Goal: Complete application form

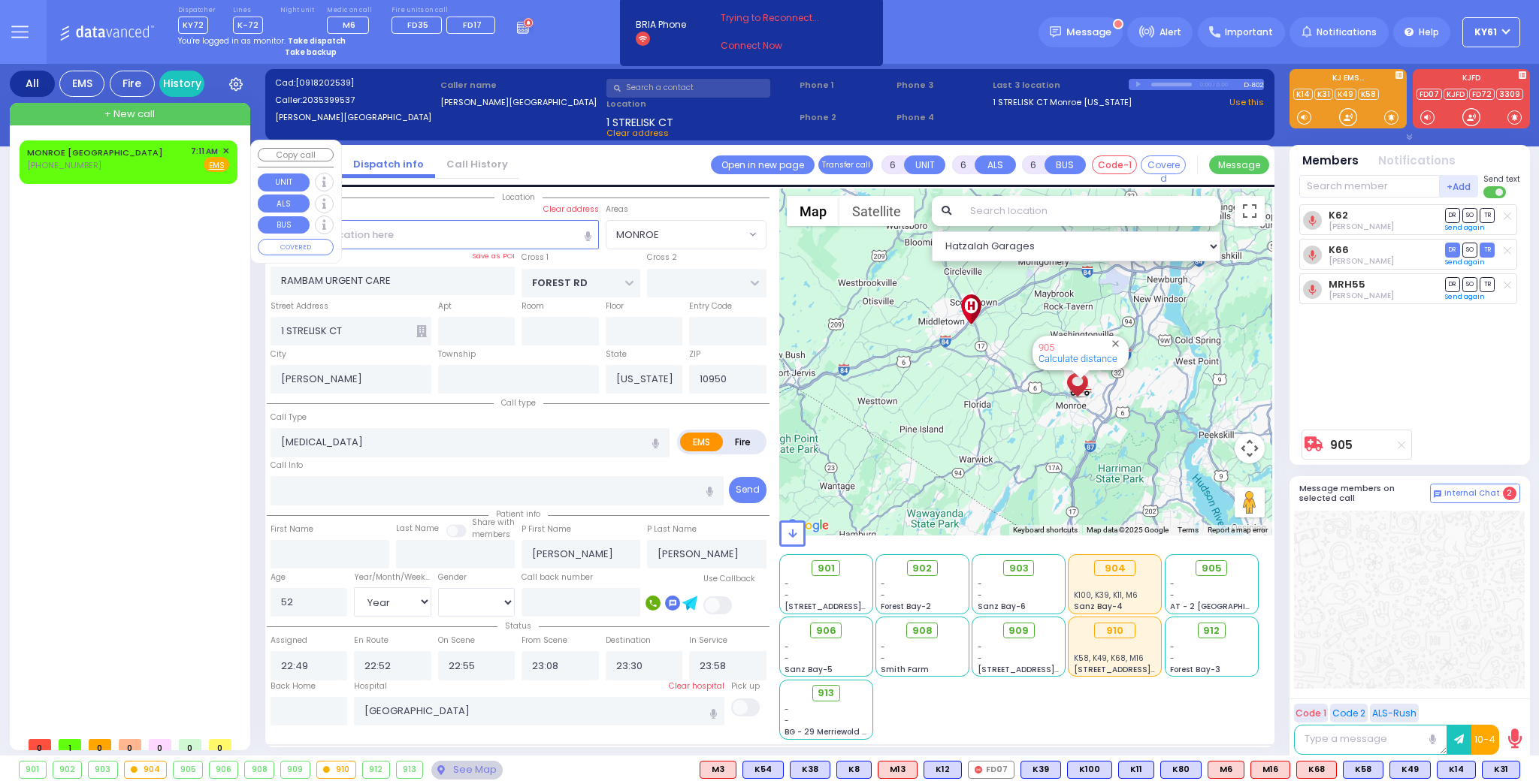
select select "MONROE"
select select "Year"
select select "[DEMOGRAPHIC_DATA]"
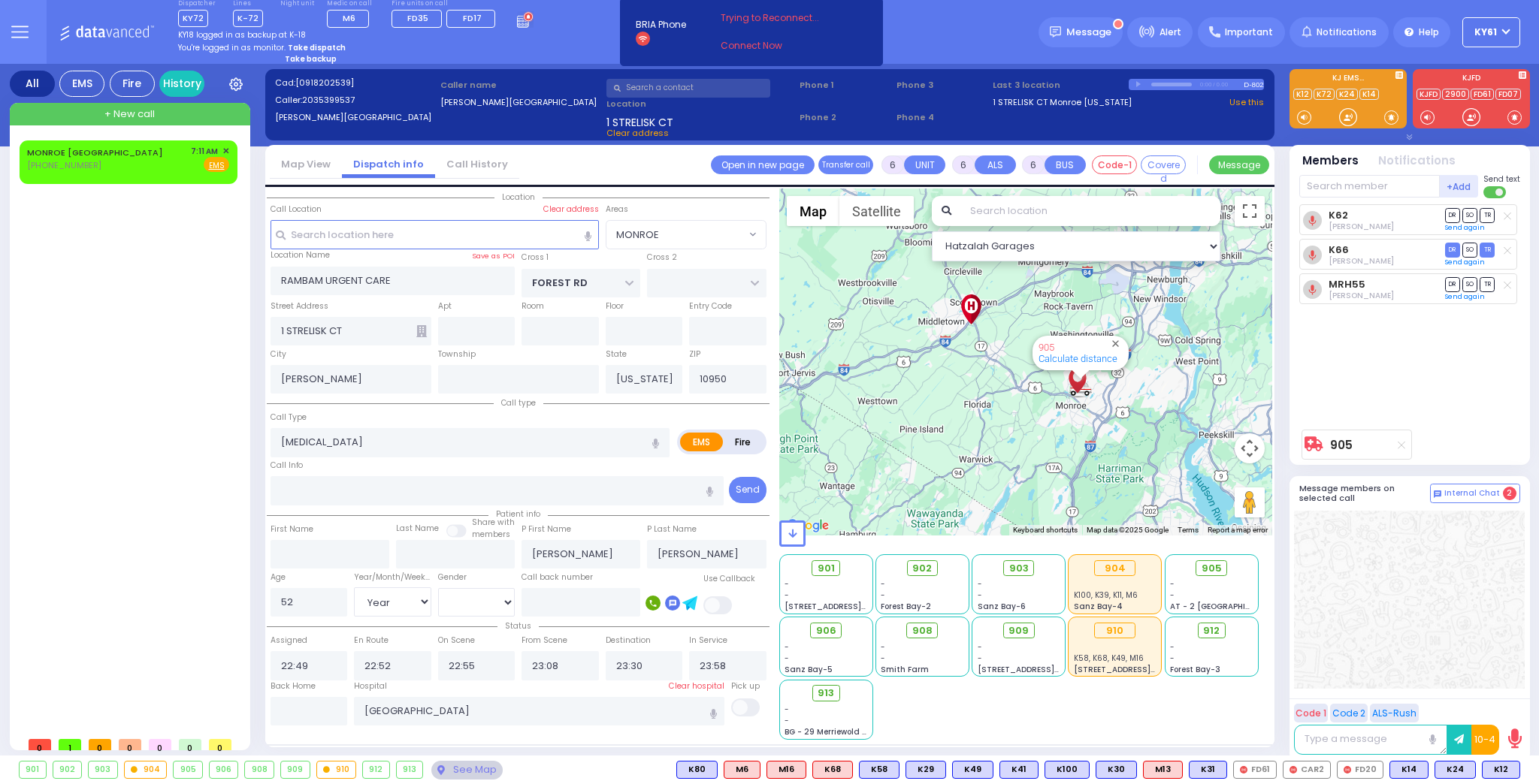
select select "MONROE"
select select "Year"
select select "[DEMOGRAPHIC_DATA]"
